Goal: Complete application form

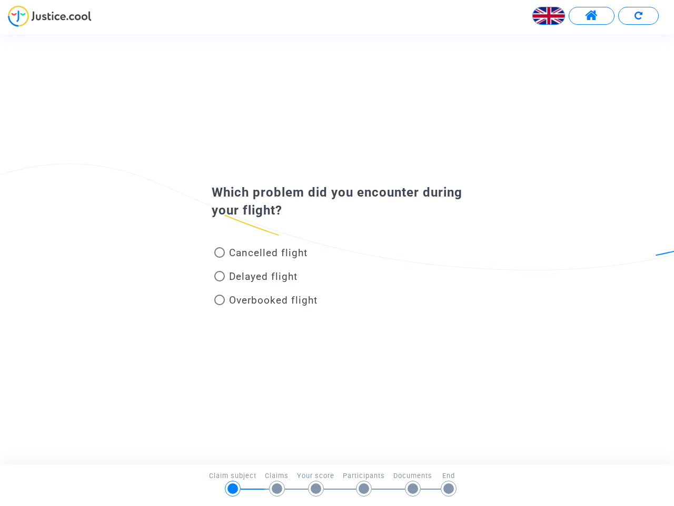
click at [549, 16] on img at bounding box center [549, 16] width 32 height 32
click at [591, 16] on span at bounding box center [591, 16] width 13 height 14
click at [638, 16] on div at bounding box center [337, 19] width 674 height 29
click at [337, 249] on div "Cancelled flight" at bounding box center [320, 255] width 232 height 24
click at [261, 254] on span "Cancelled flight" at bounding box center [268, 252] width 78 height 12
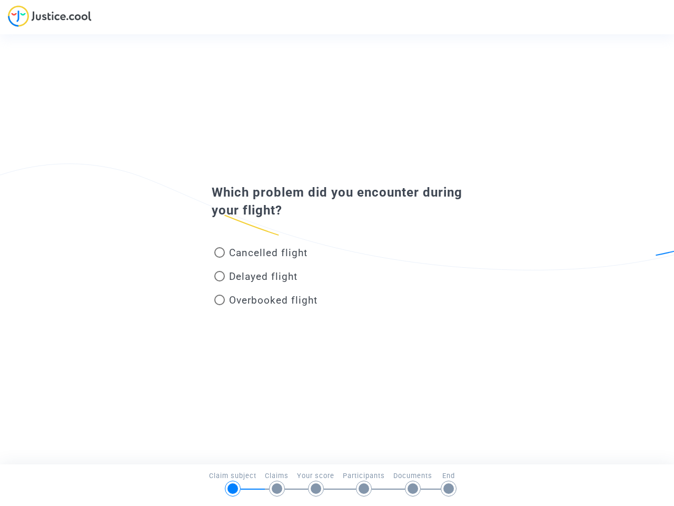
click at [220, 258] on input "Cancelled flight" at bounding box center [219, 258] width 1 height 1
radio input "true"
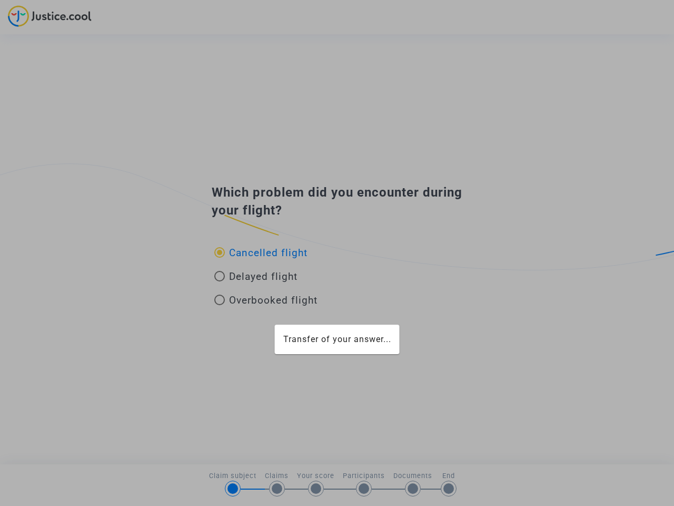
click at [261, 252] on div "Transfer of your answer..." at bounding box center [337, 253] width 674 height 506
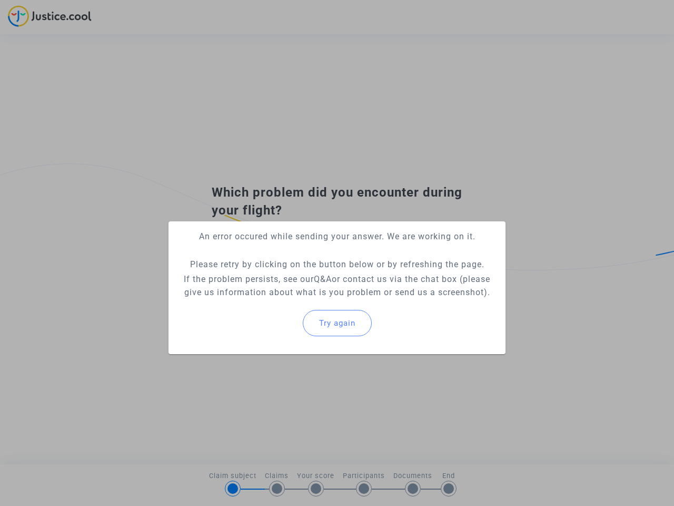
click at [256, 278] on p "If the problem persists, see our Q&A or contact us via the chat box (please giv…" at bounding box center [337, 285] width 320 height 26
click at [256, 276] on p "If the problem persists, see our Q&A or contact us via the chat box (please giv…" at bounding box center [337, 285] width 320 height 26
click at [266, 302] on div "Try again" at bounding box center [337, 322] width 320 height 45
click at [266, 300] on mat-card "An error occured while sending your answer. We are working on it. Please retry …" at bounding box center [337, 287] width 337 height 133
